Goal: Task Accomplishment & Management: Use online tool/utility

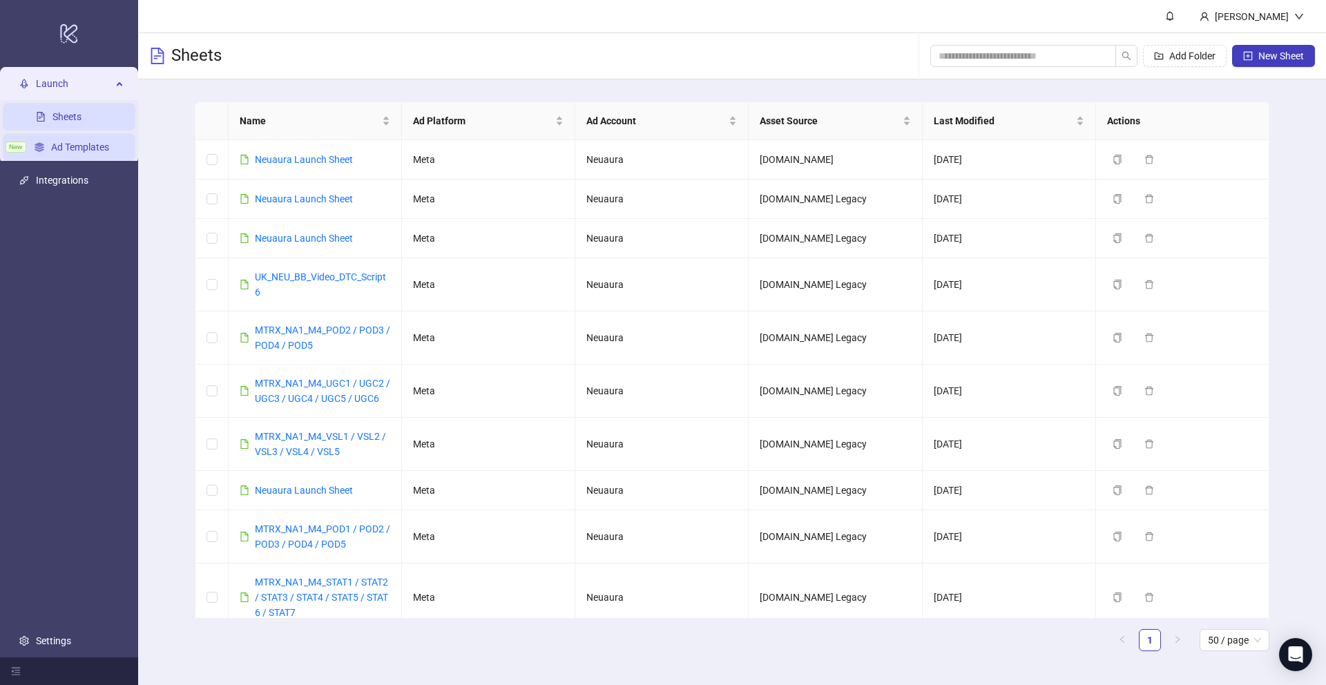
click at [83, 149] on link "Ad Templates" at bounding box center [80, 147] width 58 height 11
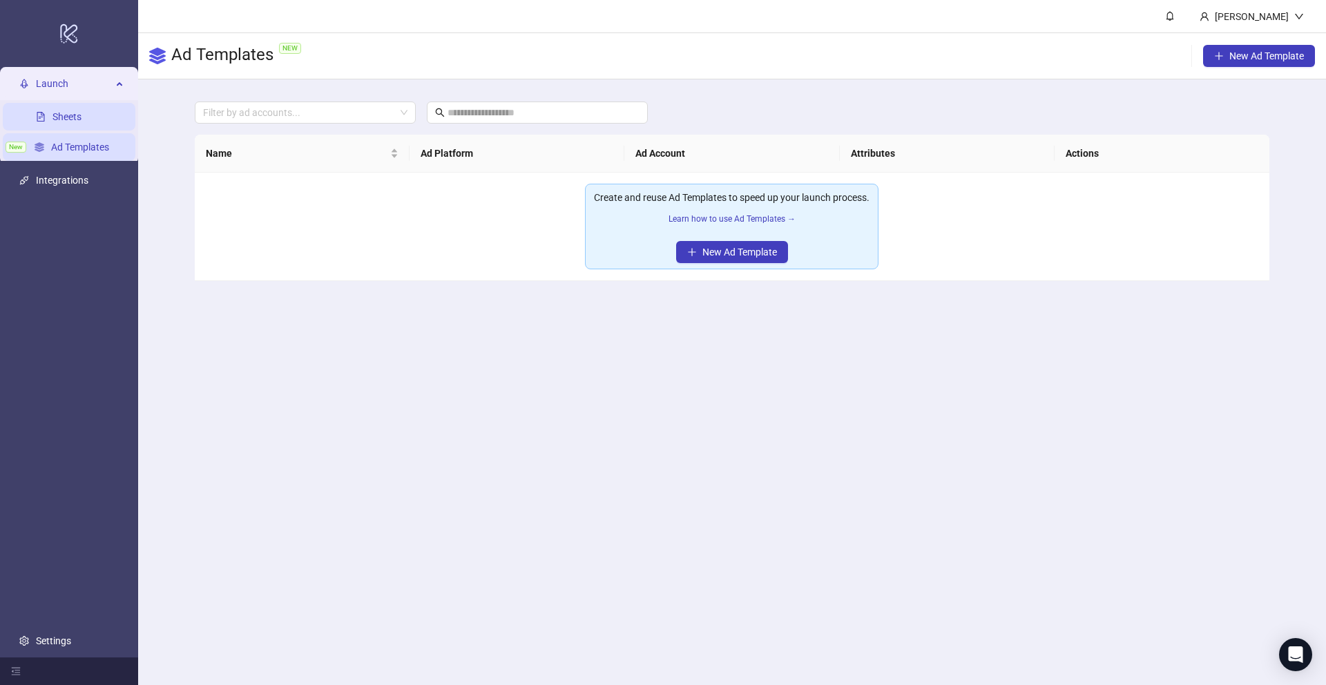
click at [73, 113] on link "Sheets" at bounding box center [66, 116] width 29 height 11
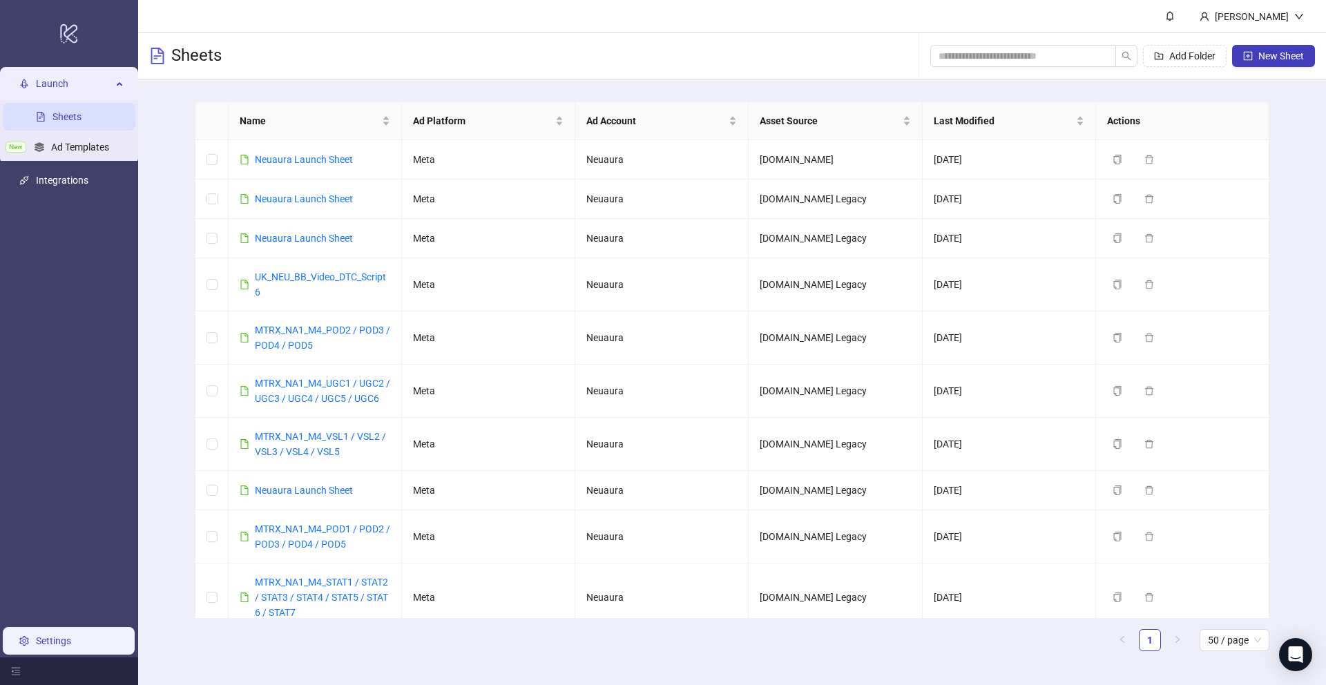
click at [65, 642] on link "Settings" at bounding box center [53, 640] width 35 height 11
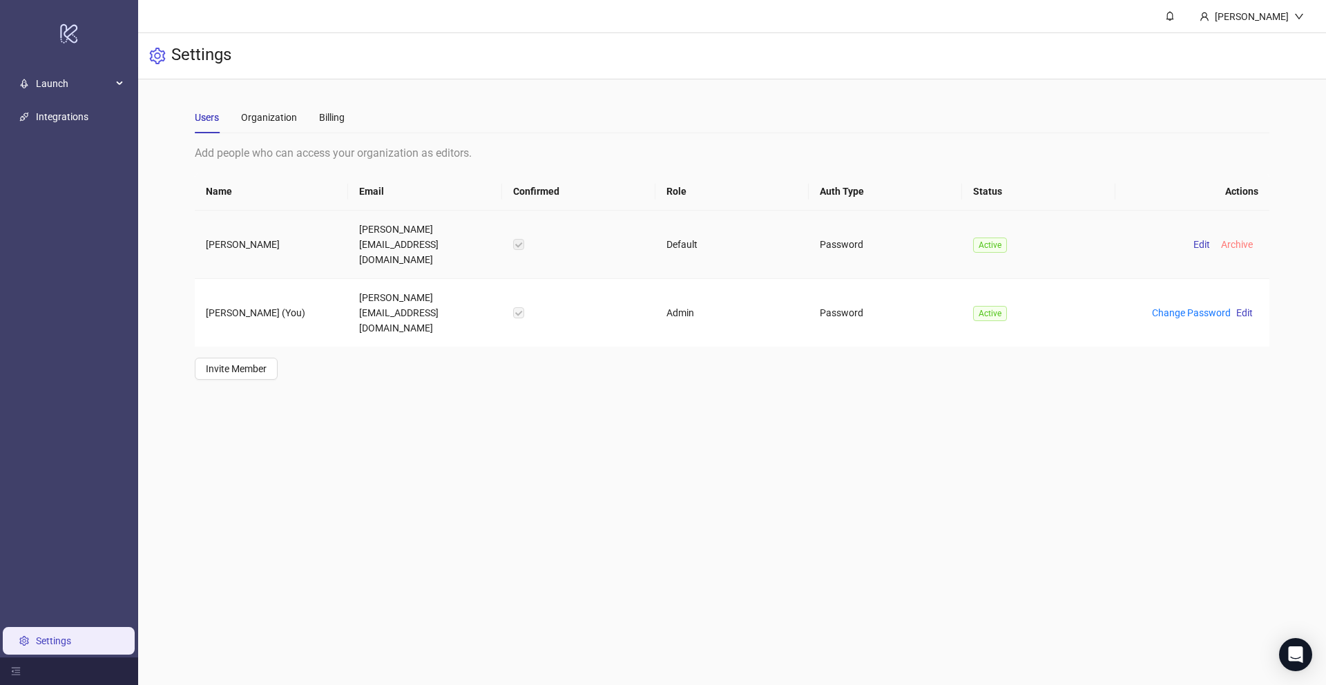
click at [1234, 239] on span "Archive" at bounding box center [1237, 244] width 32 height 11
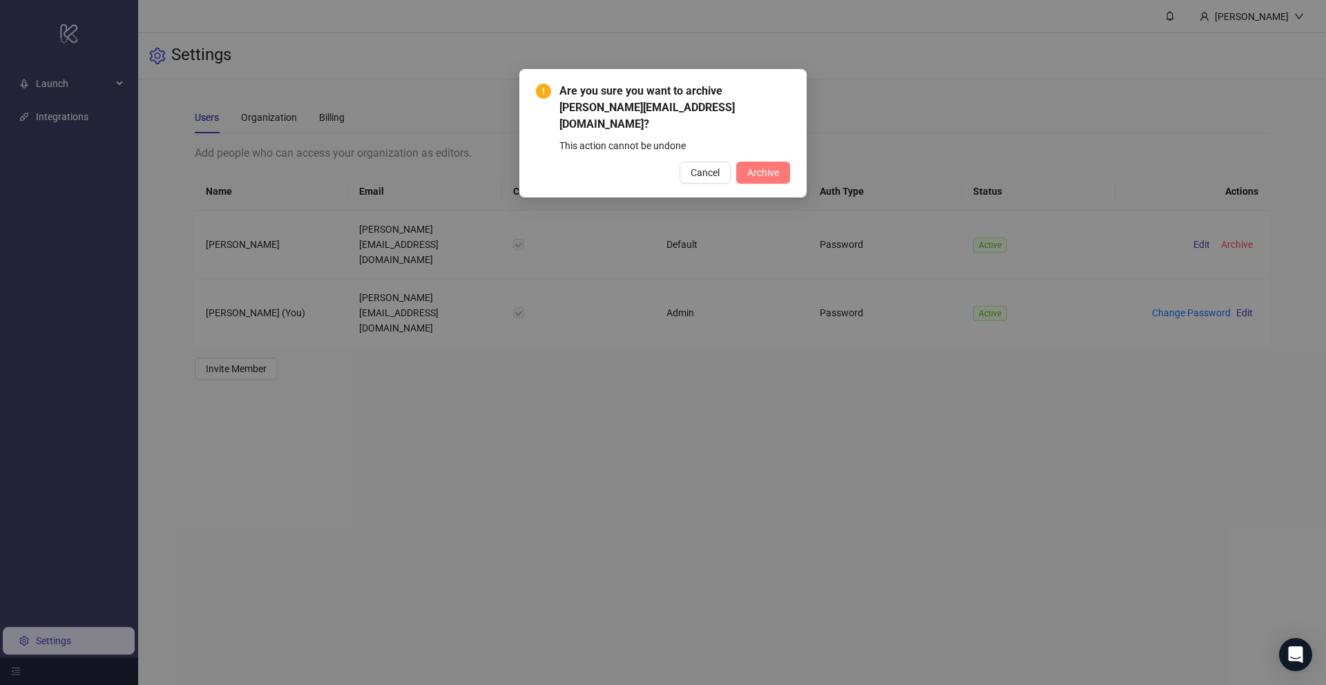
click at [768, 162] on button "Archive" at bounding box center [763, 173] width 54 height 22
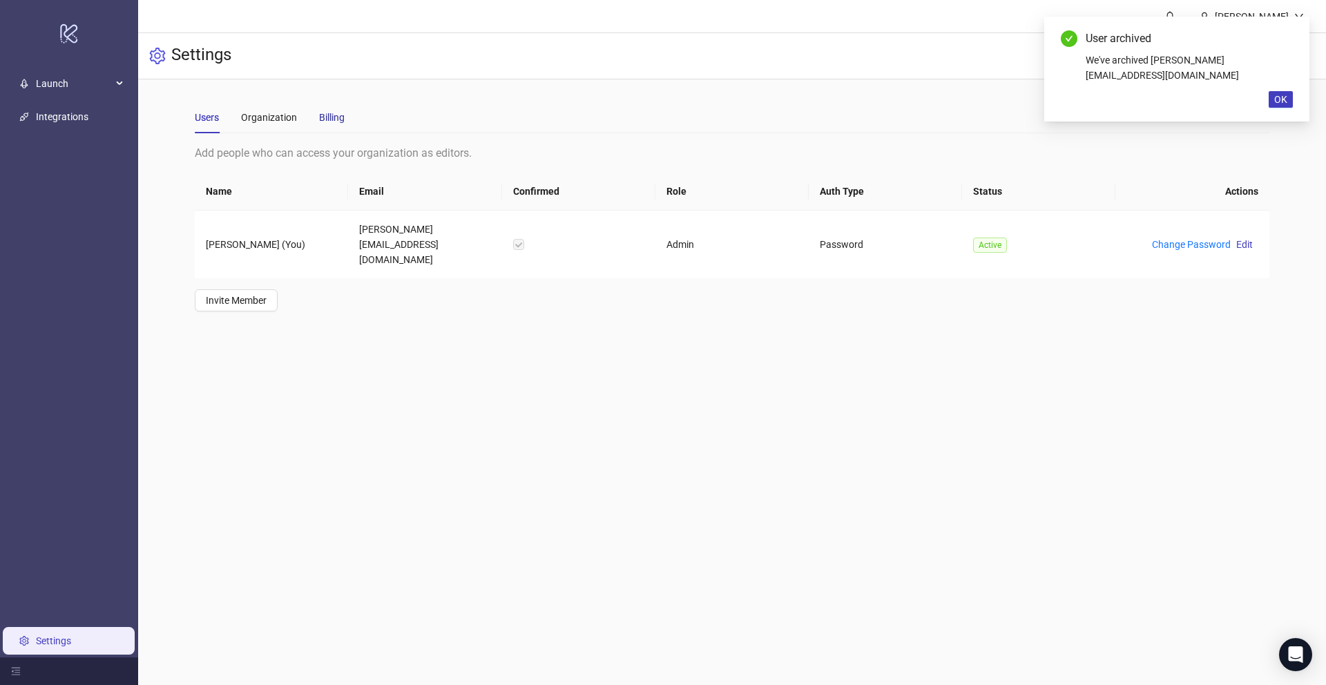
click at [324, 113] on div "Billing" at bounding box center [332, 117] width 26 height 15
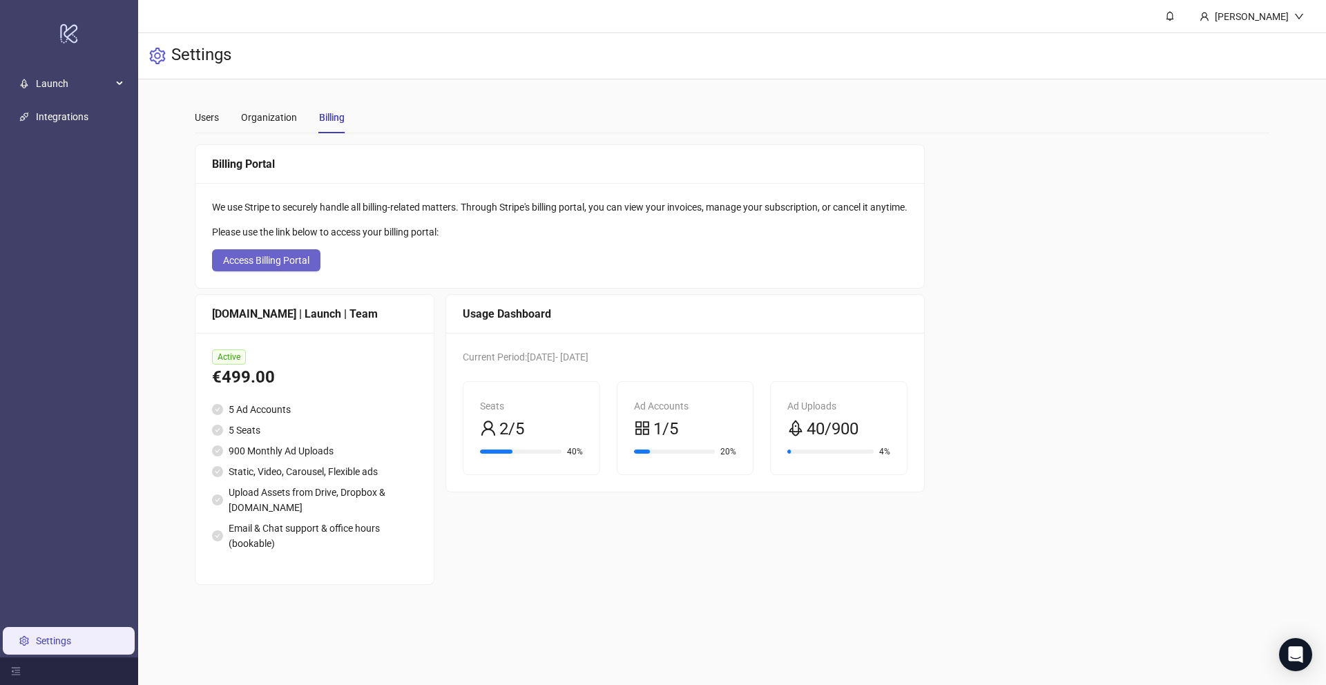
click at [279, 259] on span "Access Billing Portal" at bounding box center [266, 260] width 86 height 11
click at [59, 111] on link "Integrations" at bounding box center [62, 116] width 52 height 11
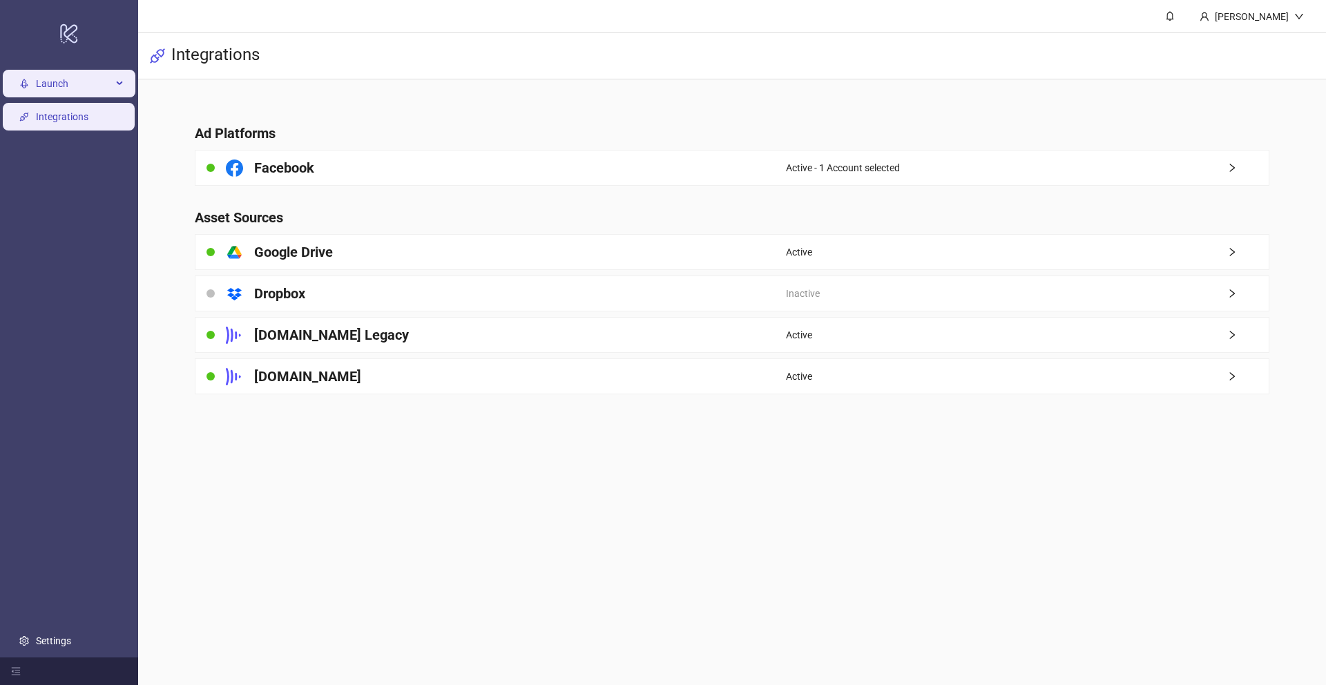
click at [57, 96] on span "Launch" at bounding box center [74, 84] width 76 height 28
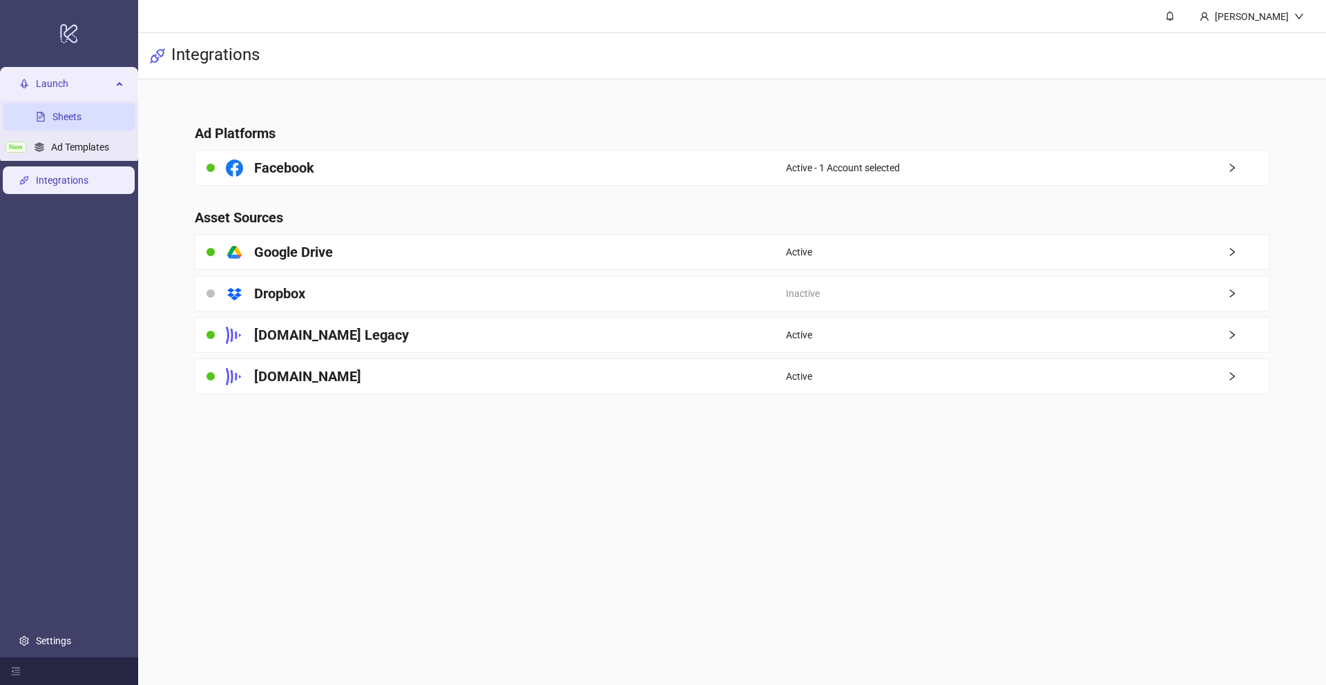
click at [82, 120] on link "Sheets" at bounding box center [66, 116] width 29 height 11
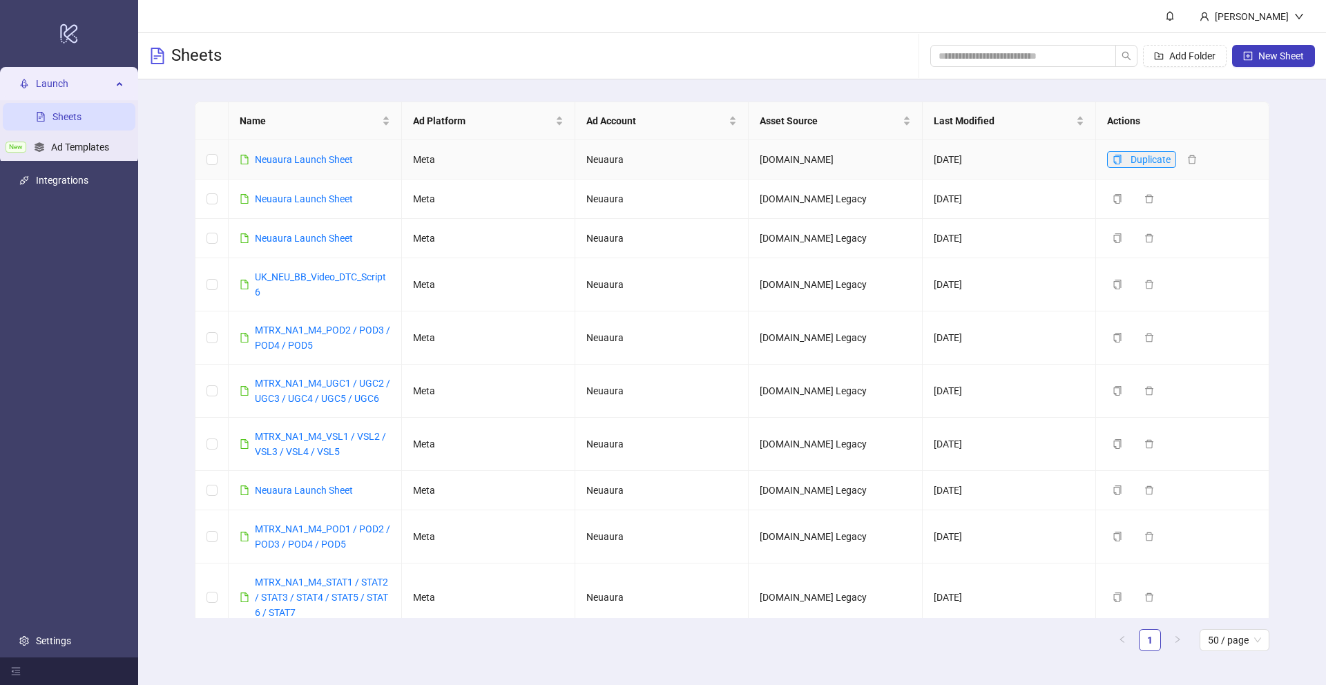
click at [1116, 158] on icon "copy" at bounding box center [1118, 160] width 10 height 10
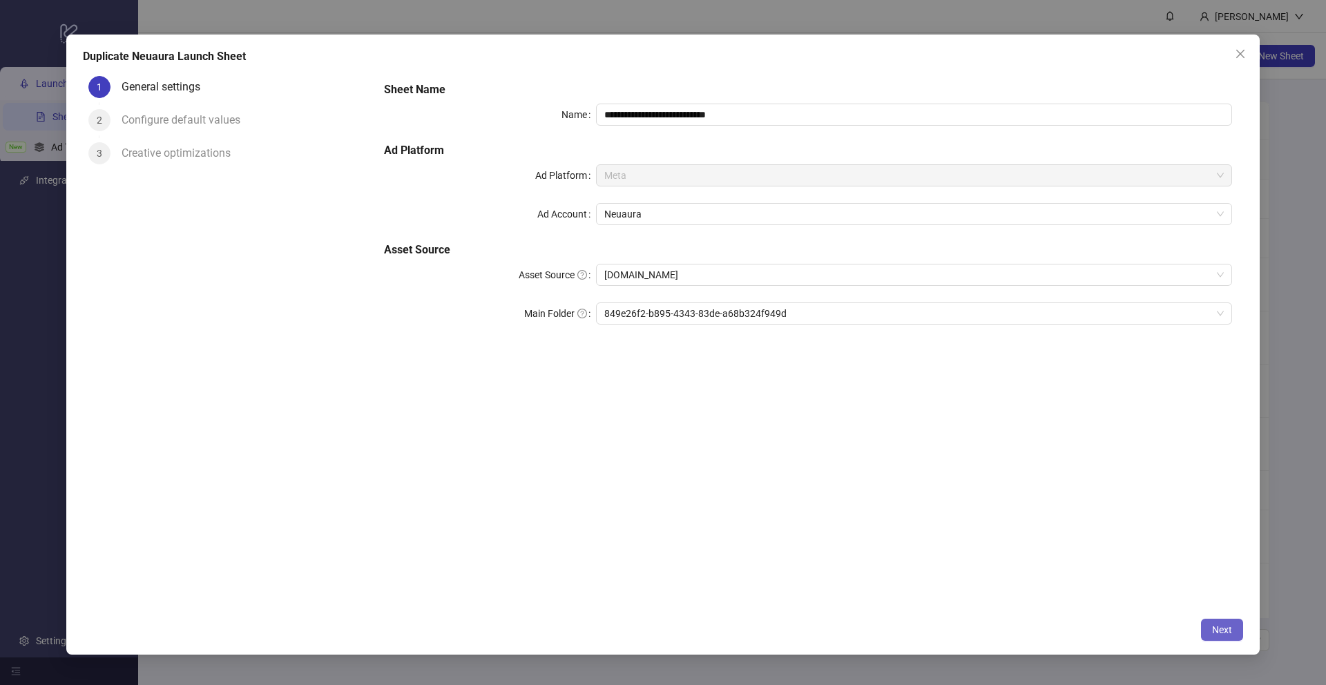
click at [1226, 623] on button "Next" at bounding box center [1222, 630] width 42 height 22
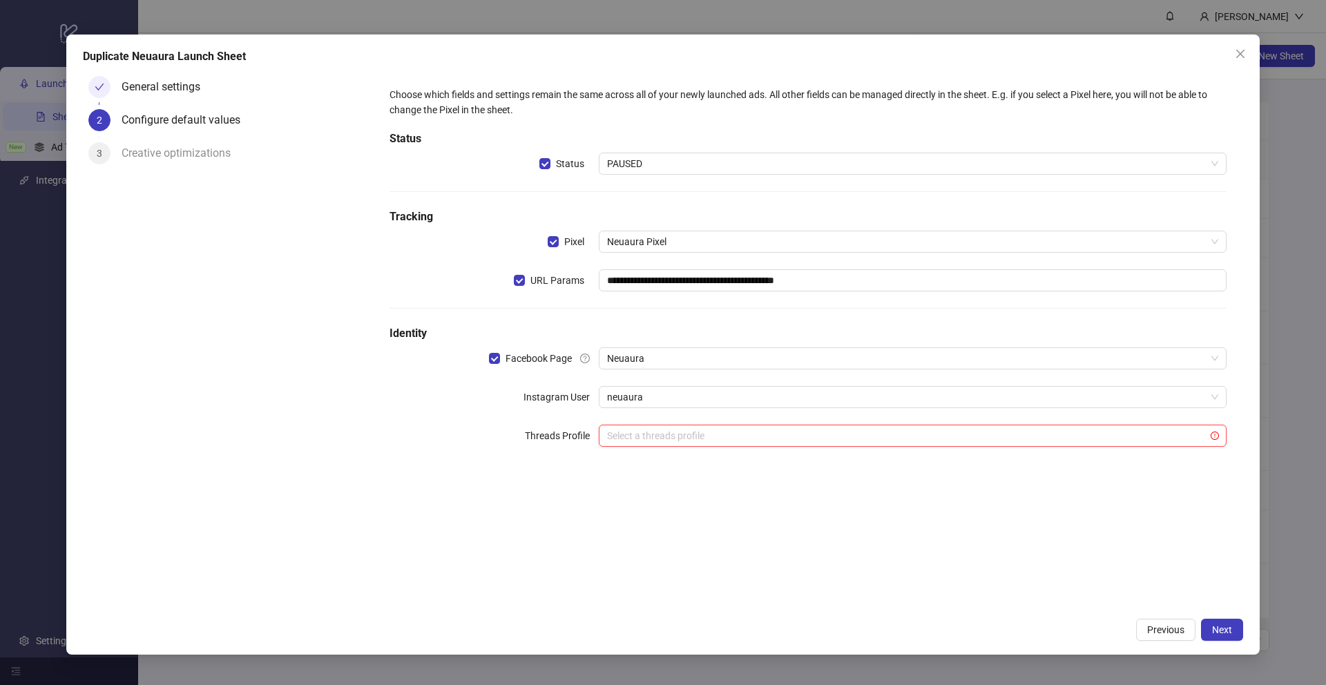
click at [738, 444] on input "search" at bounding box center [906, 436] width 599 height 21
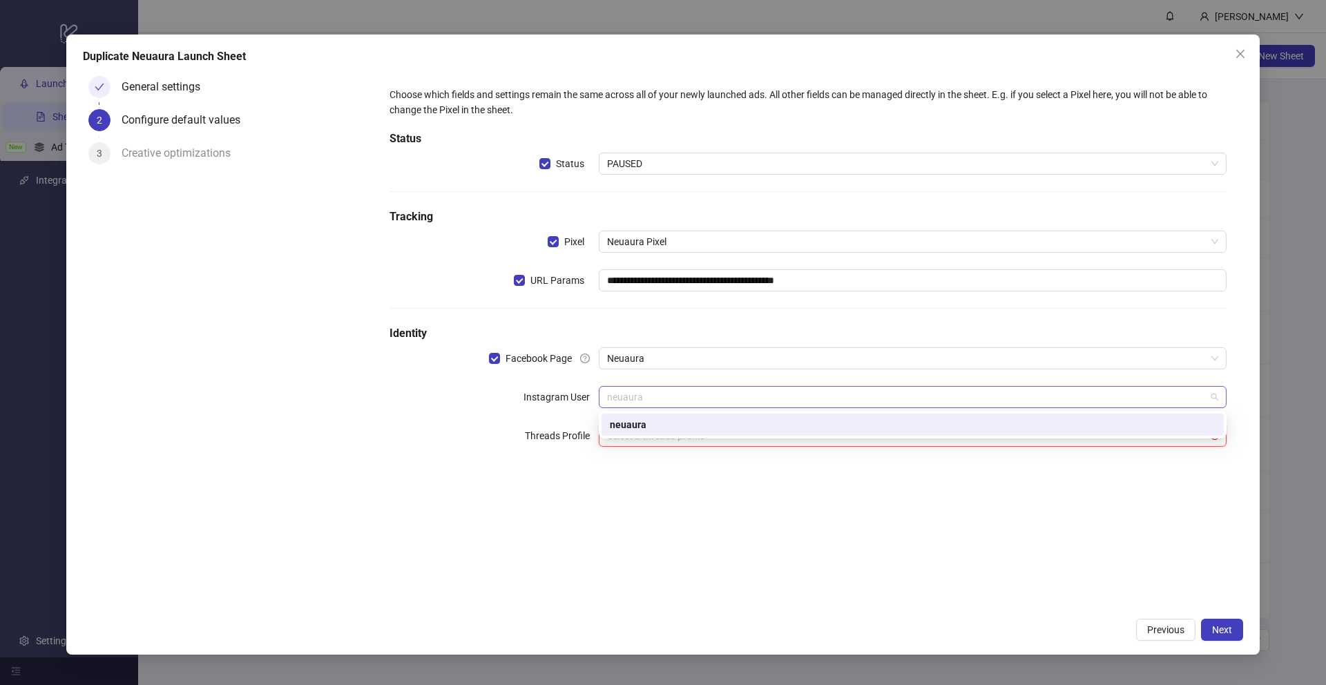
click at [710, 392] on span "neuaura" at bounding box center [912, 397] width 611 height 21
click at [711, 428] on div "neuaura" at bounding box center [913, 424] width 606 height 15
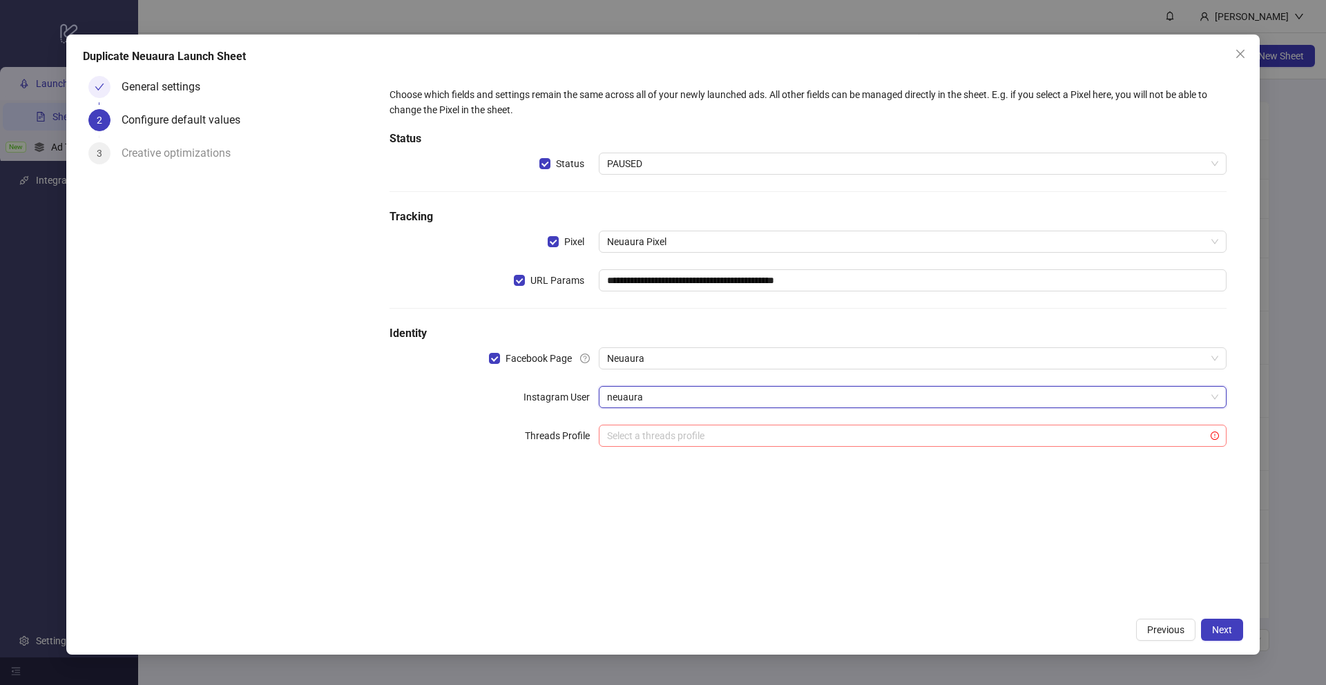
click at [709, 436] on input "search" at bounding box center [906, 436] width 599 height 21
click at [680, 348] on span "Neuaura" at bounding box center [912, 358] width 611 height 21
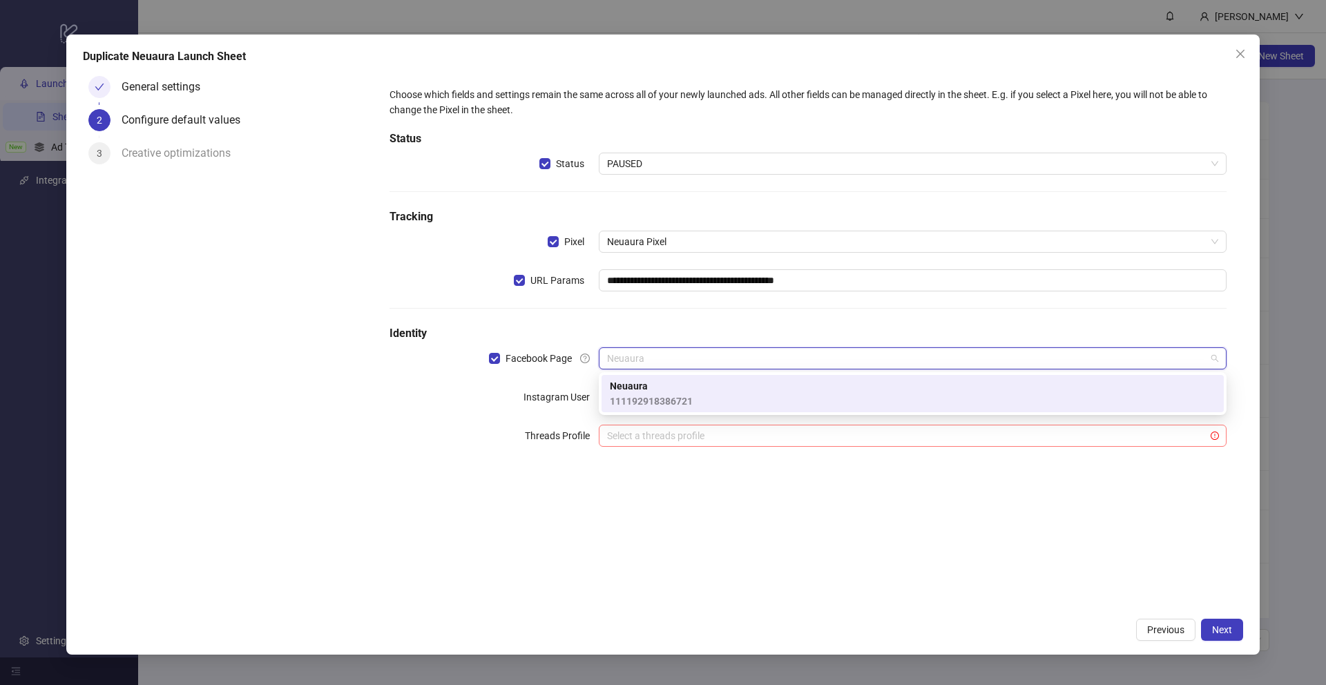
click at [697, 445] on input "search" at bounding box center [906, 436] width 599 height 21
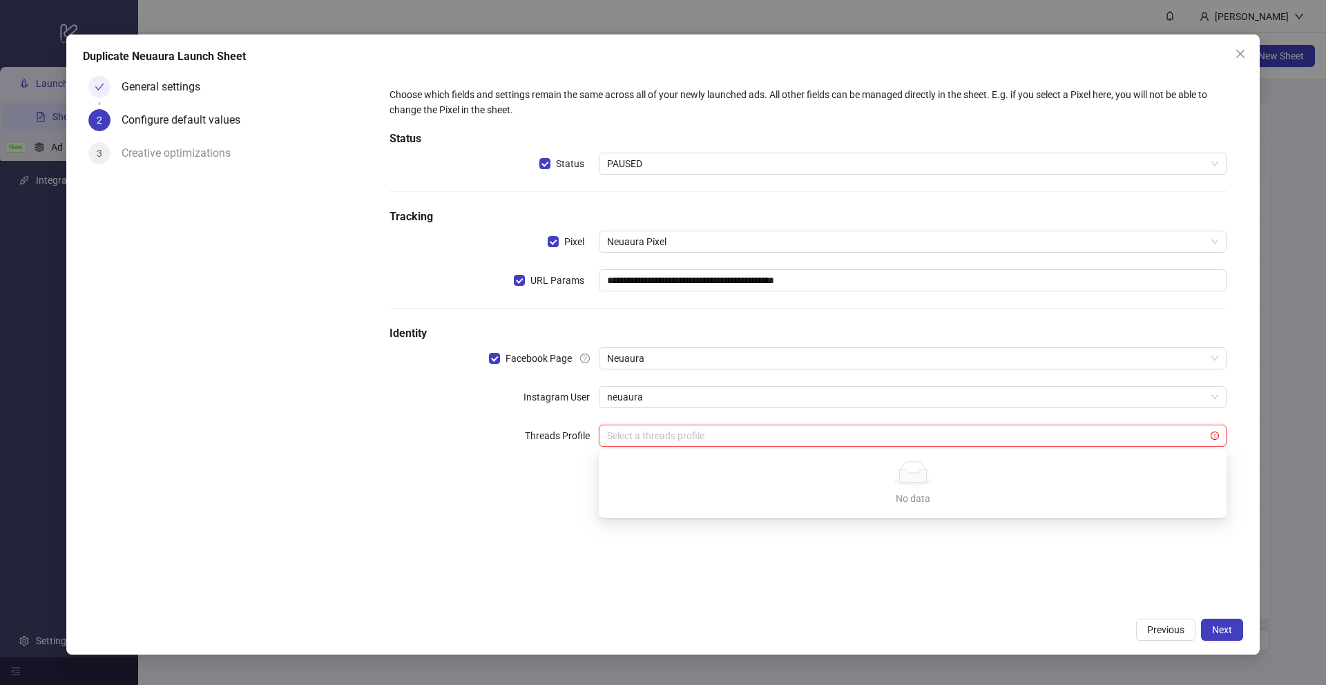
click at [974, 582] on div "**********" at bounding box center [808, 340] width 870 height 541
click at [1210, 621] on button "Next" at bounding box center [1222, 630] width 42 height 22
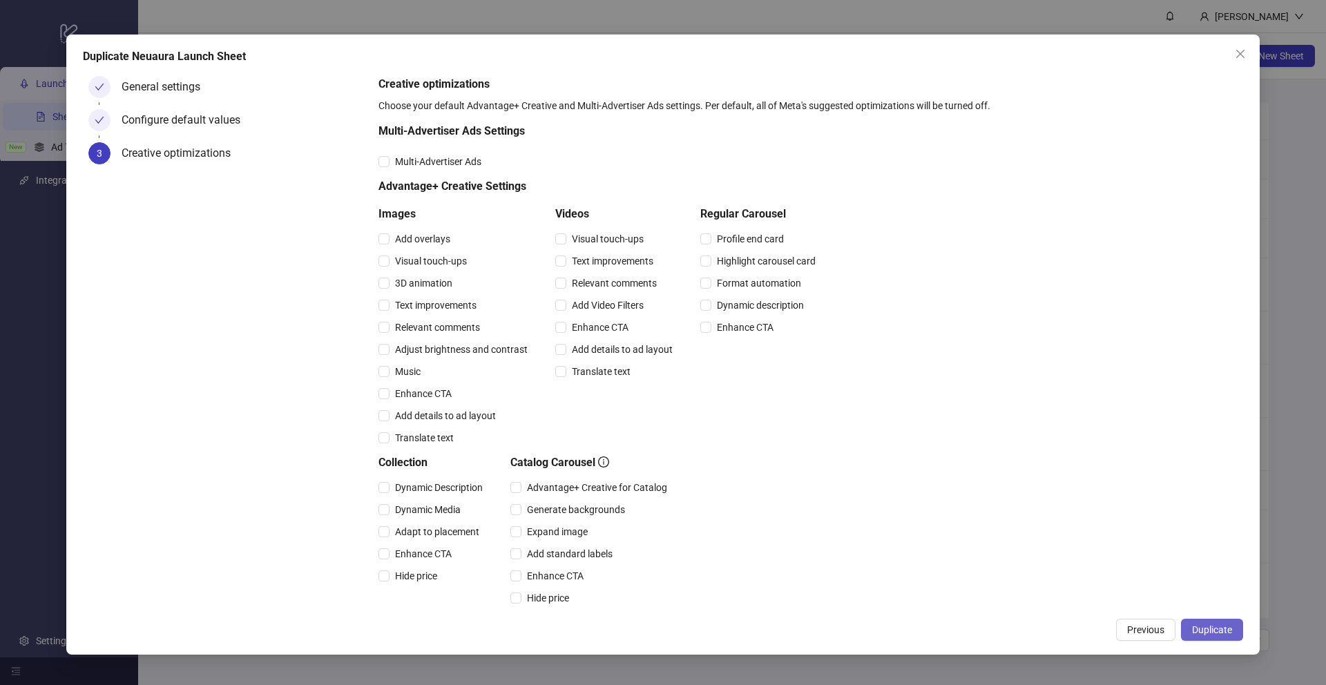
click at [1199, 620] on button "Duplicate" at bounding box center [1212, 630] width 62 height 22
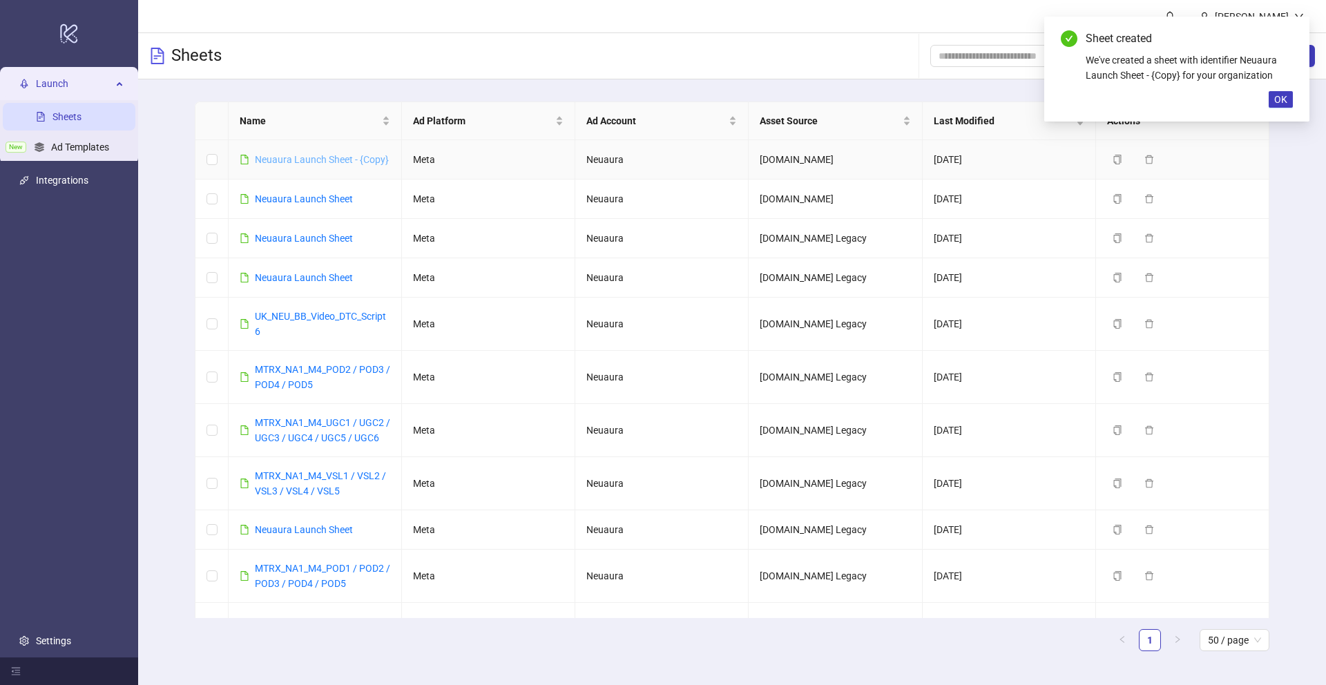
click at [370, 160] on link "Neuaura Launch Sheet - {Copy}" at bounding box center [322, 159] width 134 height 11
